Goal: Book appointment/travel/reservation

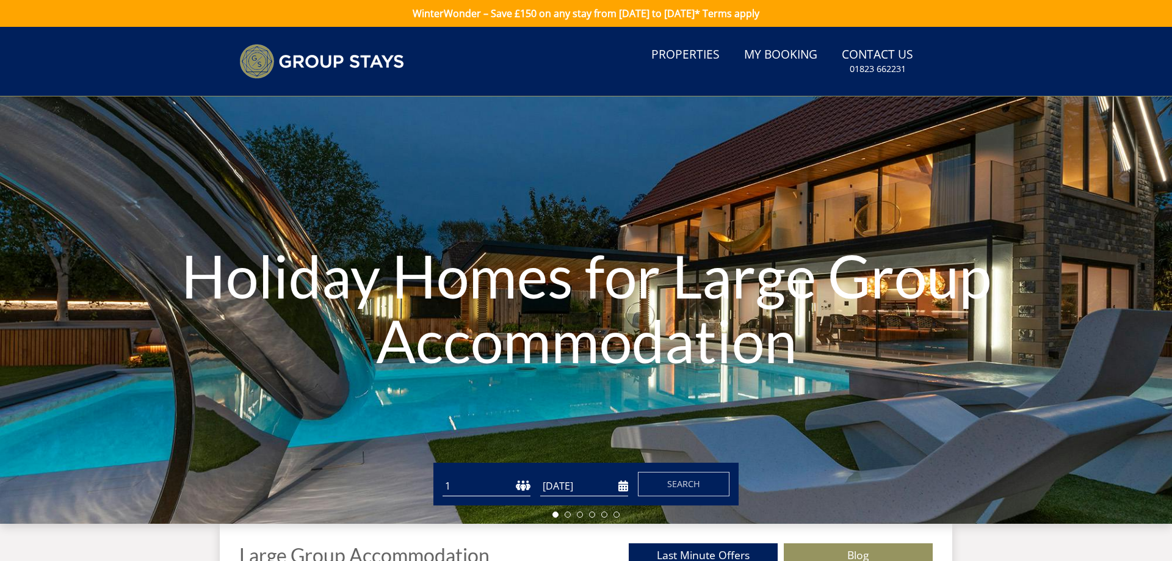
click at [443, 476] on select "1 2 3 4 5 6 7 8 9 10 11 12 13 14 15 16 17 18 19 20 21 22 23 24 25 26 27 28 29 3…" at bounding box center [487, 486] width 88 height 20
select select "20"
click option "20" at bounding box center [0, 0] width 0 height 0
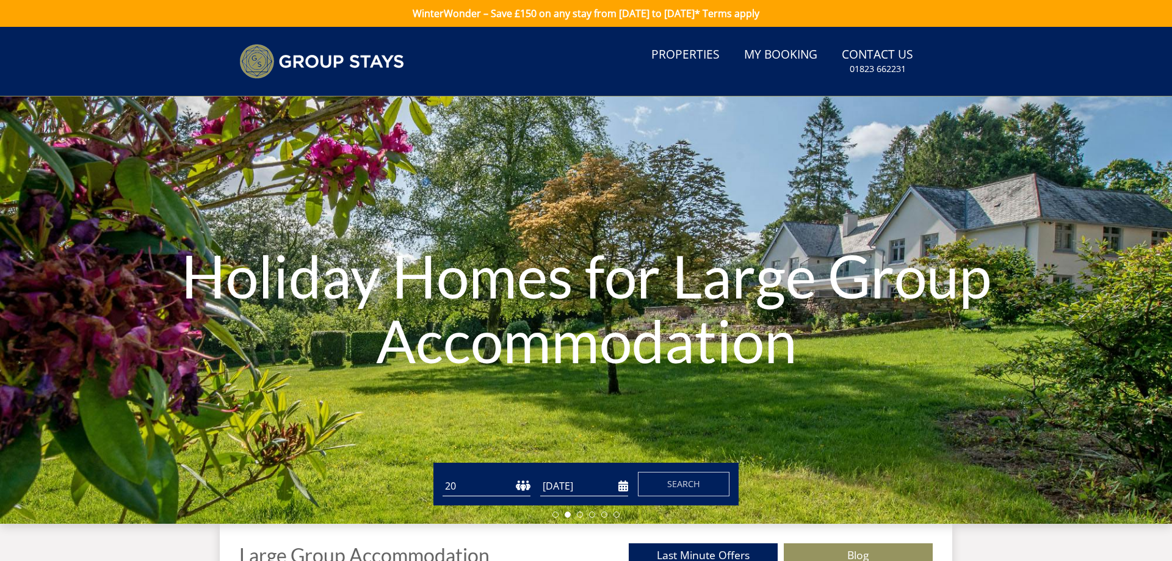
click at [625, 490] on input "[DATE]" at bounding box center [584, 486] width 88 height 20
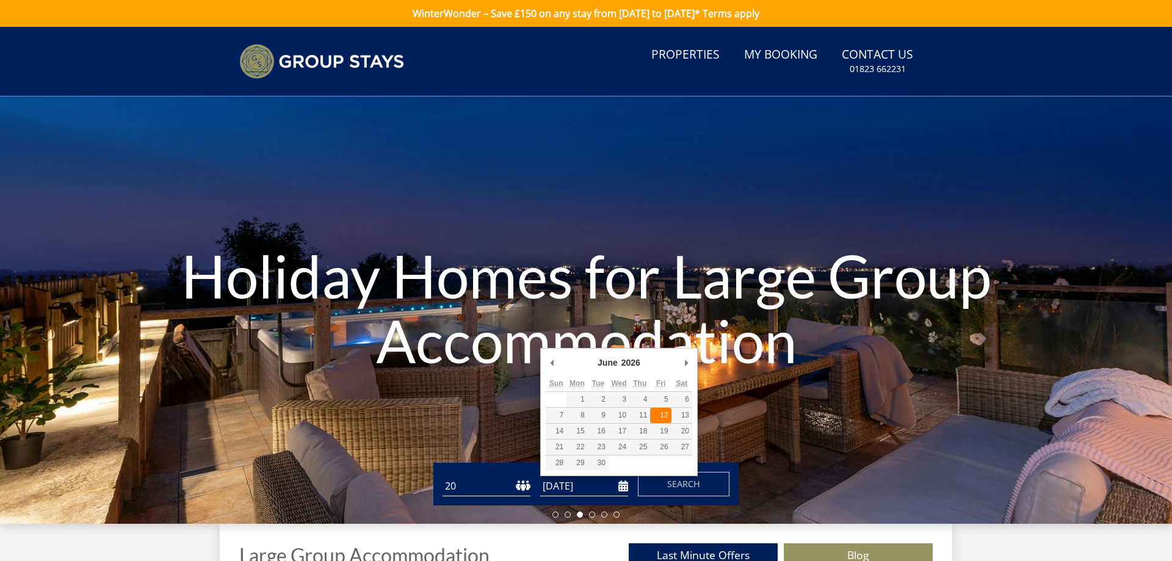
type input "[DATE]"
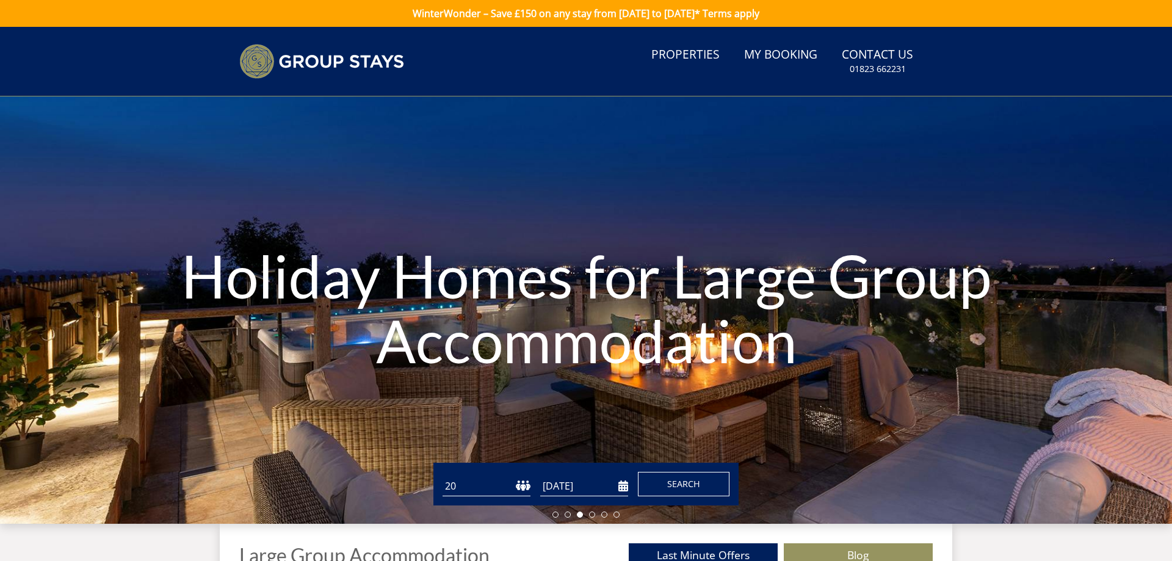
click at [670, 485] on span "Search" at bounding box center [683, 484] width 33 height 12
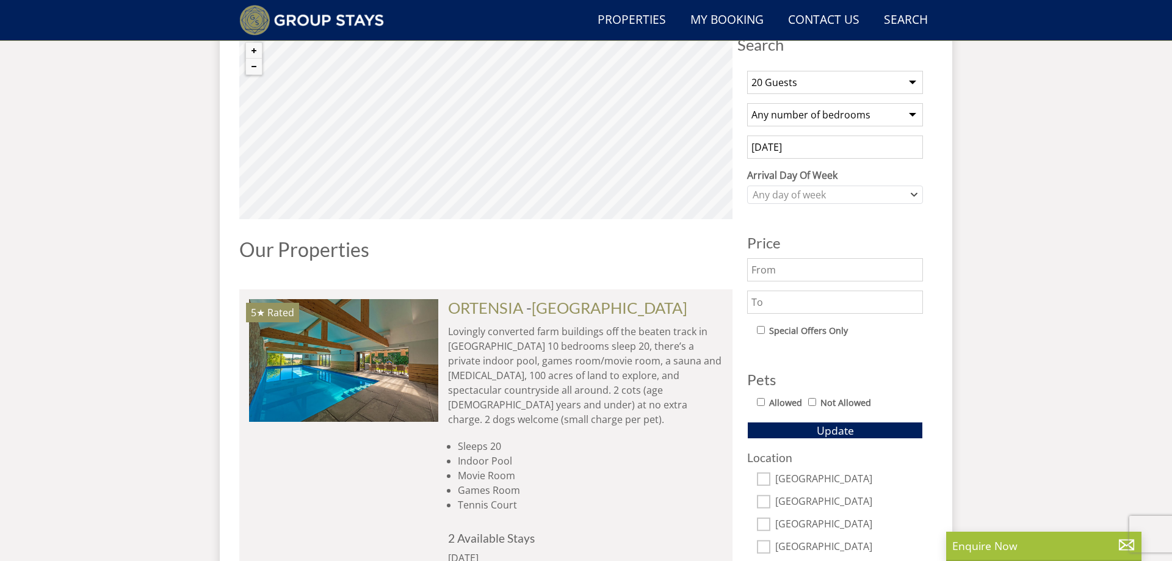
scroll to position [344, 0]
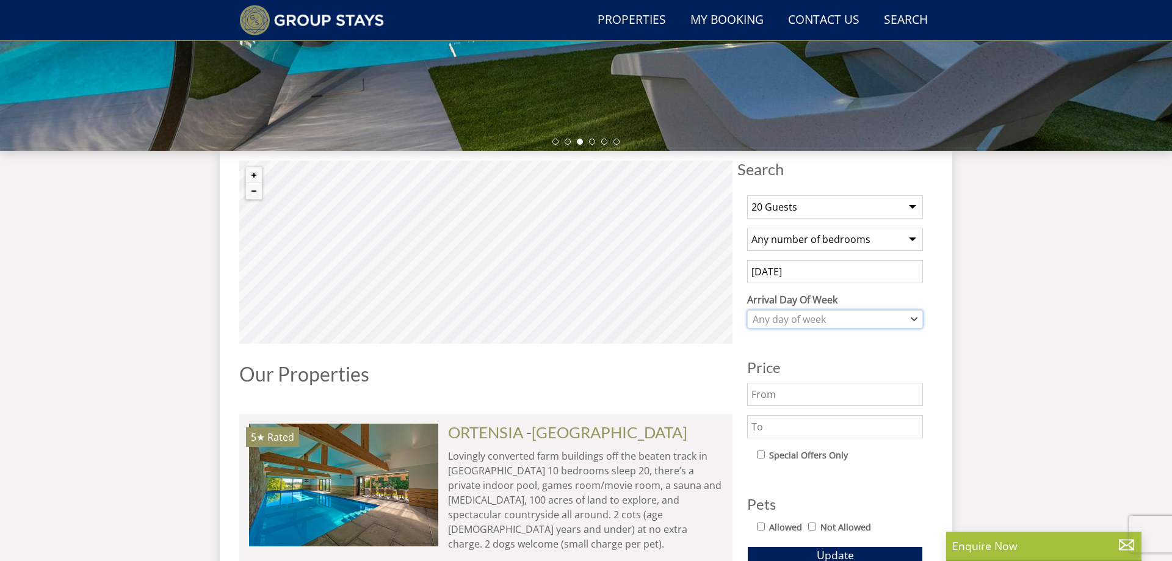
click at [918, 319] on div "Any day of week" at bounding box center [835, 319] width 176 height 18
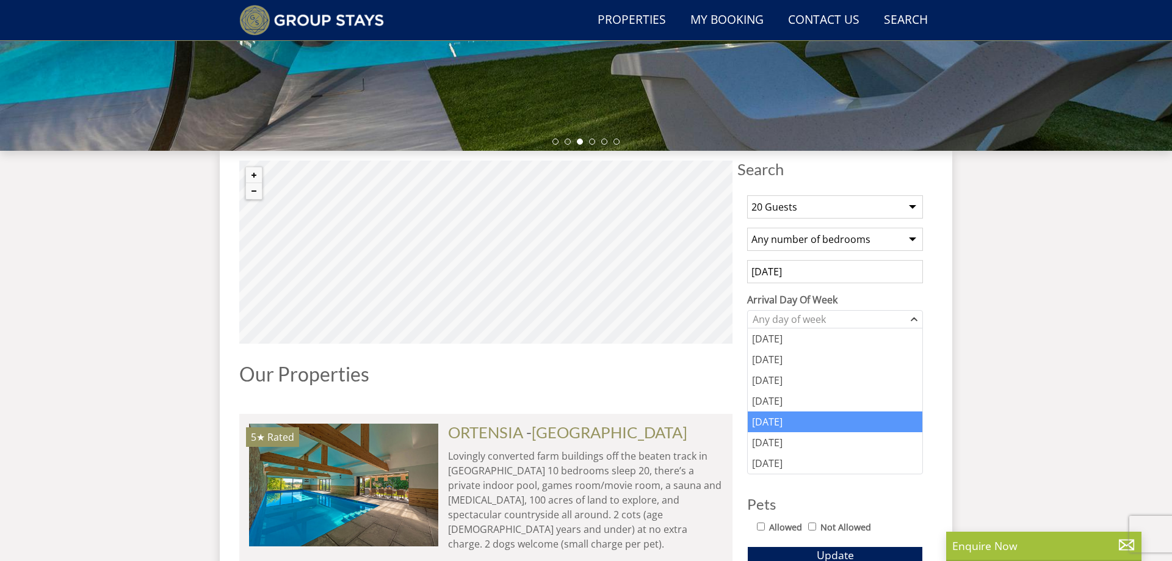
click at [791, 420] on div "[DATE]" at bounding box center [835, 421] width 175 height 21
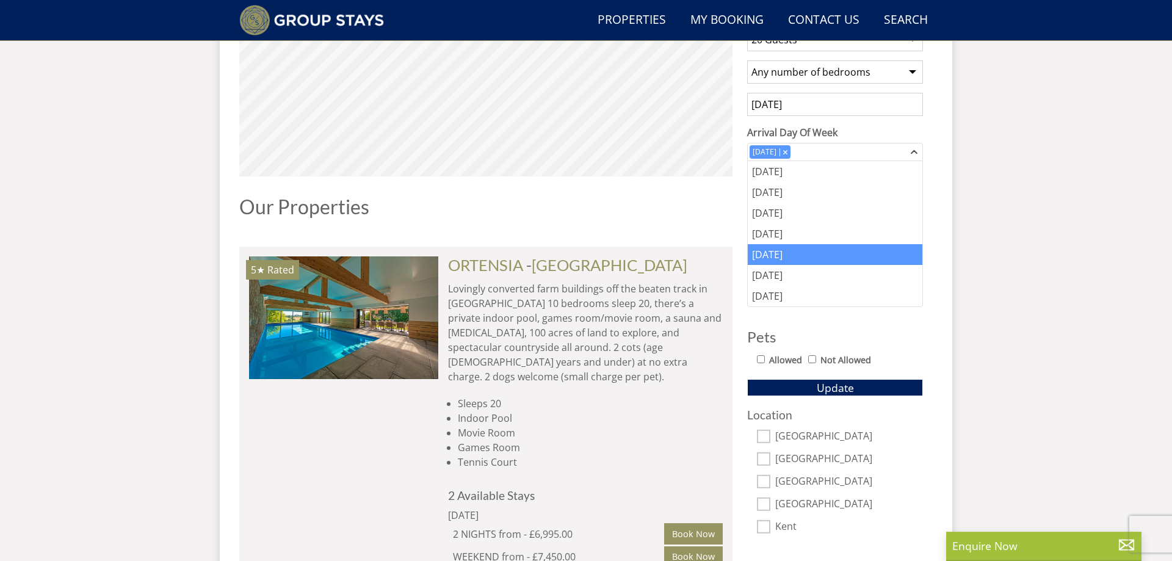
scroll to position [531, 0]
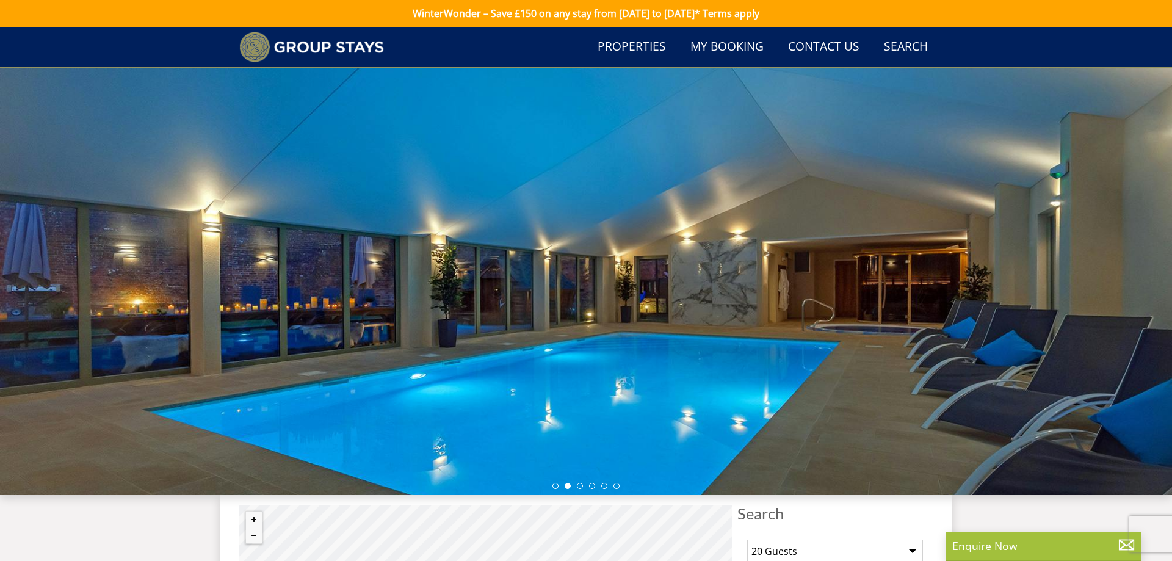
select select "20"
